Goal: Information Seeking & Learning: Learn about a topic

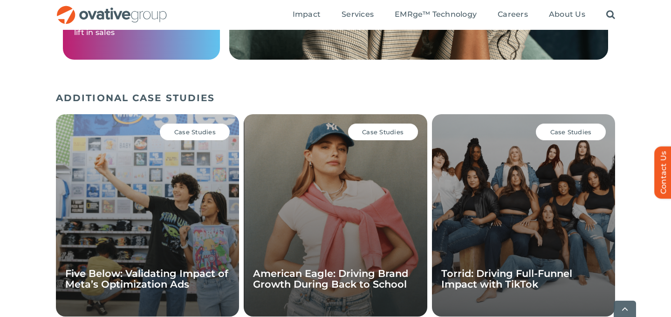
scroll to position [1282, 0]
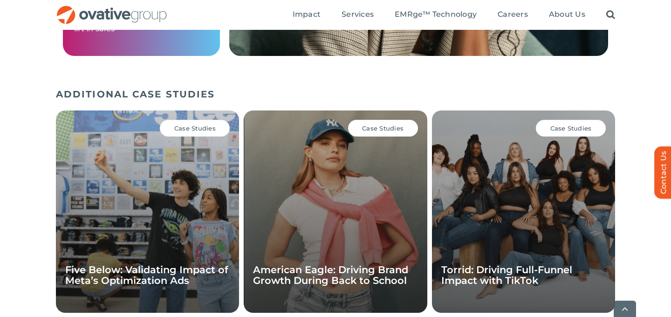
click at [174, 217] on div "Case Studies Five Below: Validating Impact of Meta’s Optimization Ads" at bounding box center [147, 211] width 183 height 202
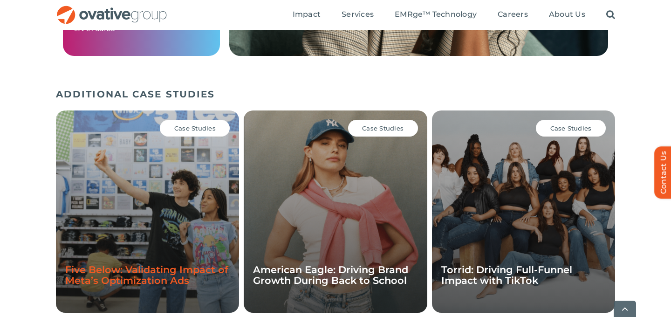
click at [168, 264] on link "Five Below: Validating Impact of Meta’s Optimization Ads" at bounding box center [146, 275] width 163 height 22
